Goal: Task Accomplishment & Management: Manage account settings

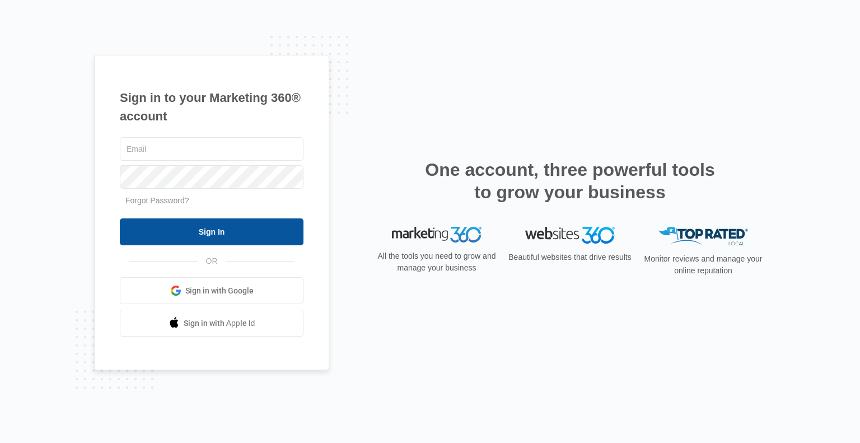
type input "[PERSON_NAME][EMAIL_ADDRESS][PERSON_NAME][DOMAIN_NAME]"
click at [223, 235] on input "Sign In" at bounding box center [212, 231] width 184 height 27
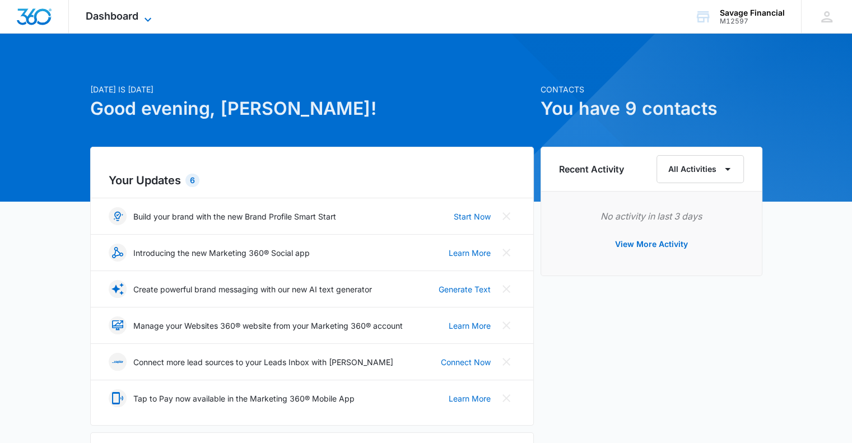
click at [144, 17] on icon at bounding box center [147, 19] width 13 height 13
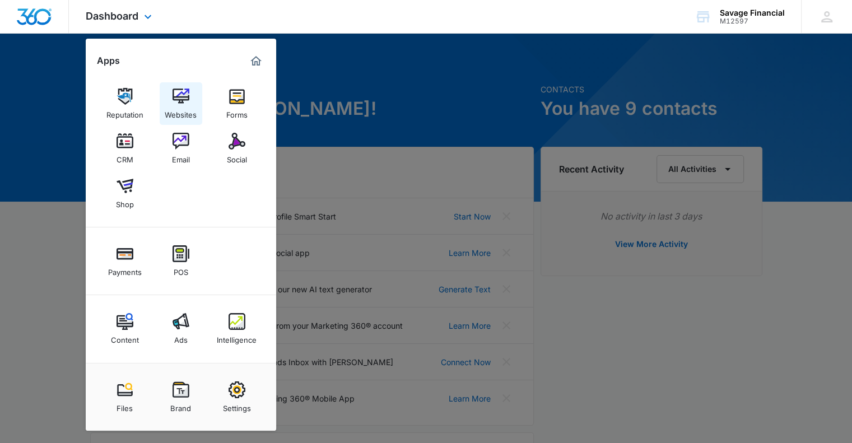
click at [178, 100] on img at bounding box center [181, 96] width 17 height 17
